Goal: Task Accomplishment & Management: Complete application form

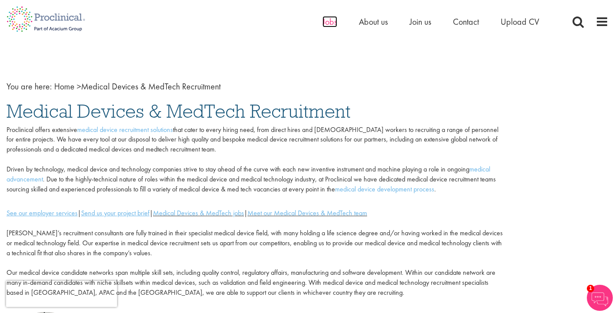
click at [328, 22] on span "Jobs" at bounding box center [330, 21] width 15 height 11
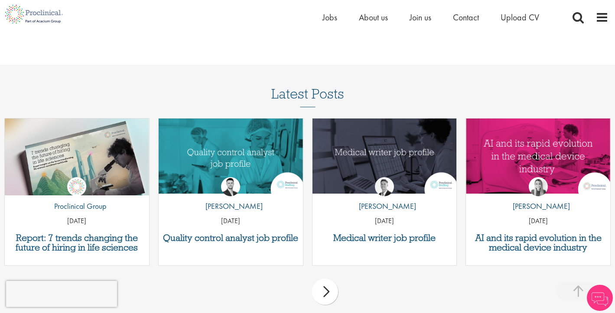
scroll to position [1012, 0]
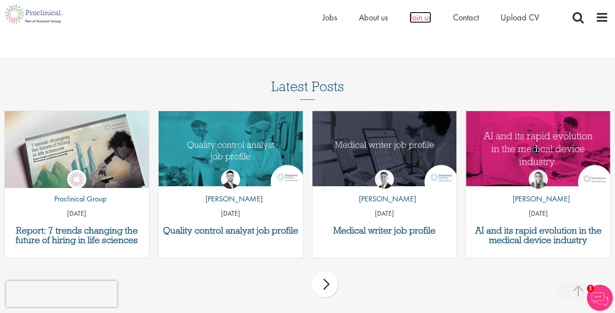
click at [418, 12] on span "Join us" at bounding box center [421, 17] width 22 height 11
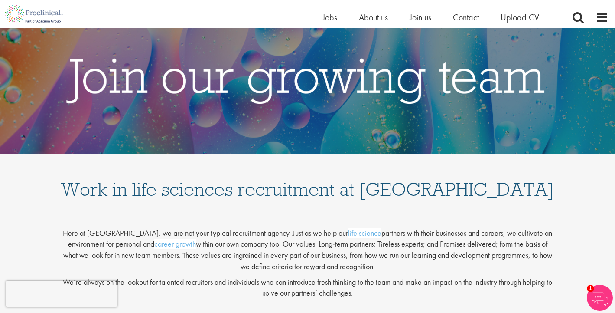
scroll to position [29, 0]
click at [513, 18] on span "Upload CV" at bounding box center [520, 17] width 39 height 11
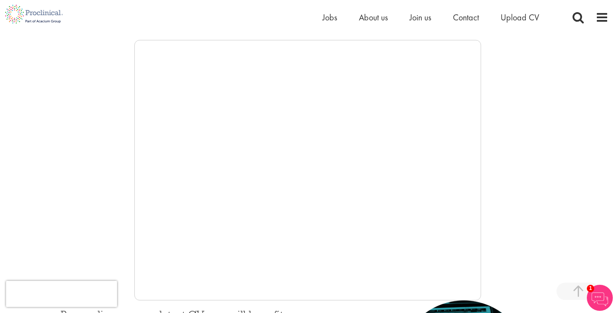
scroll to position [137, 0]
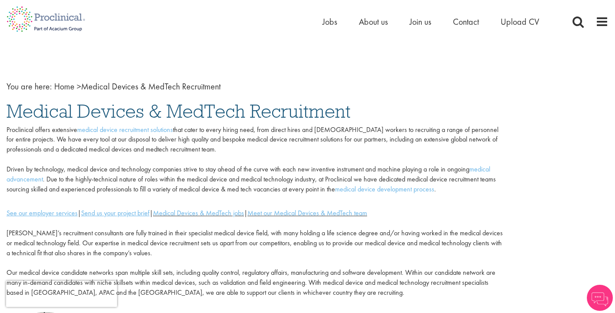
click at [422, 30] on div "Home Jobs About us Join us Contact Upload CV" at bounding box center [442, 23] width 238 height 17
click at [422, 21] on span "Join us" at bounding box center [421, 21] width 22 height 11
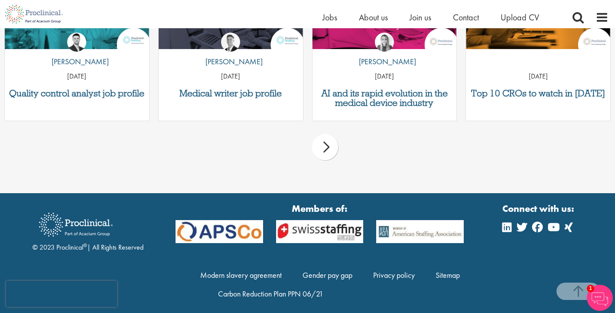
scroll to position [1185, 0]
